Goal: Transaction & Acquisition: Subscribe to service/newsletter

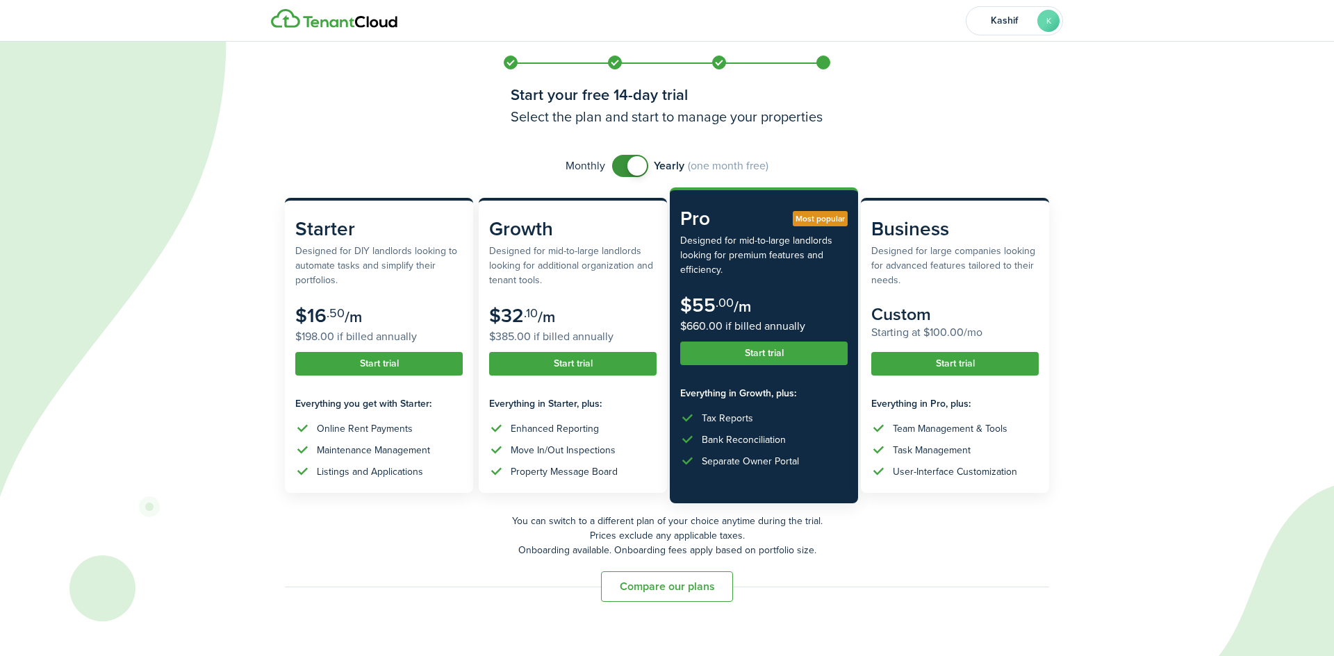
click at [641, 167] on span at bounding box center [636, 165] width 19 height 19
click at [636, 163] on span at bounding box center [631, 166] width 14 height 22
click at [638, 163] on span at bounding box center [636, 165] width 19 height 19
click at [638, 164] on span at bounding box center [631, 166] width 14 height 22
click at [638, 164] on span at bounding box center [636, 165] width 19 height 19
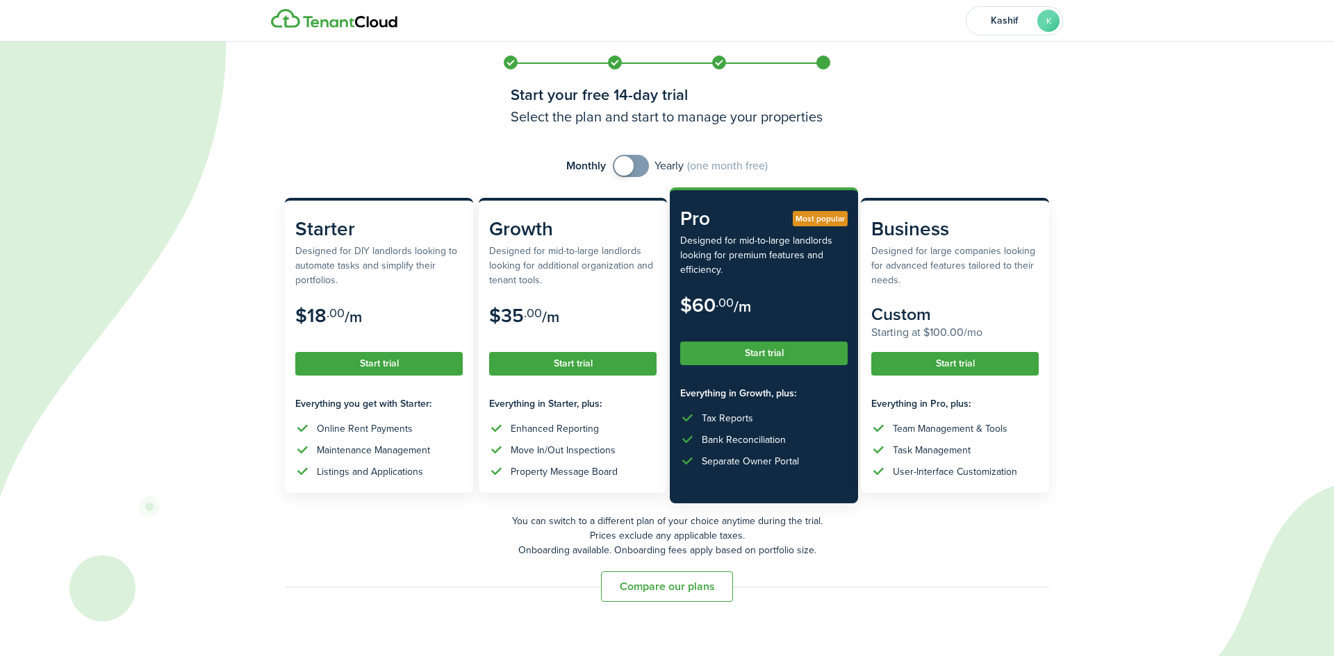
click at [638, 164] on span at bounding box center [631, 166] width 14 height 22
checkbox input "false"
click at [630, 167] on span at bounding box center [636, 165] width 19 height 19
click at [683, 579] on button "Compare our plans" at bounding box center [667, 587] width 132 height 31
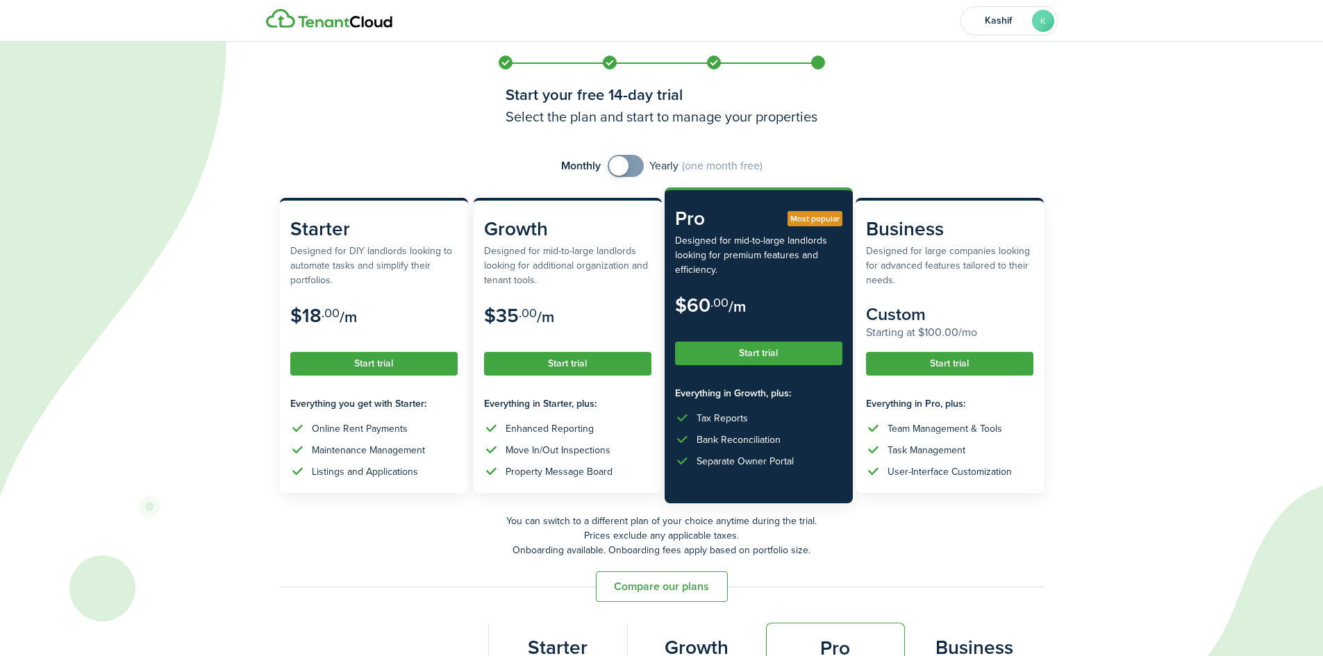
click at [1214, 274] on auth-bg at bounding box center [661, 328] width 1323 height 656
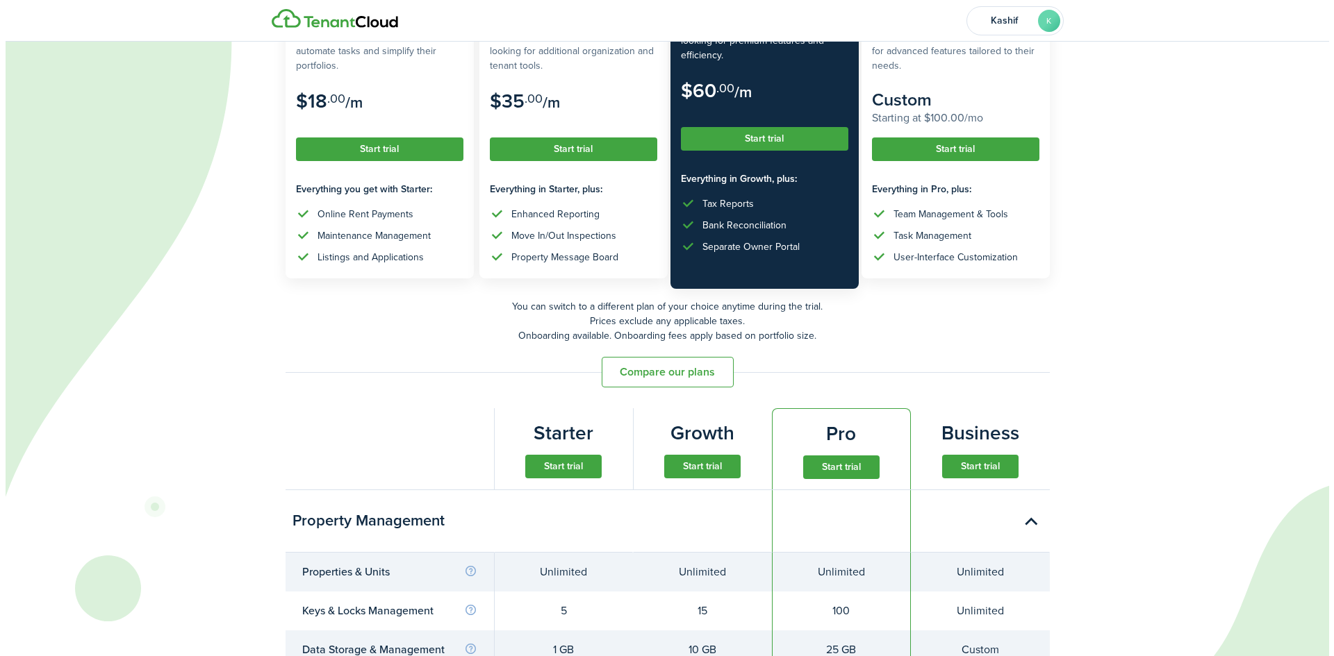
scroll to position [278, 0]
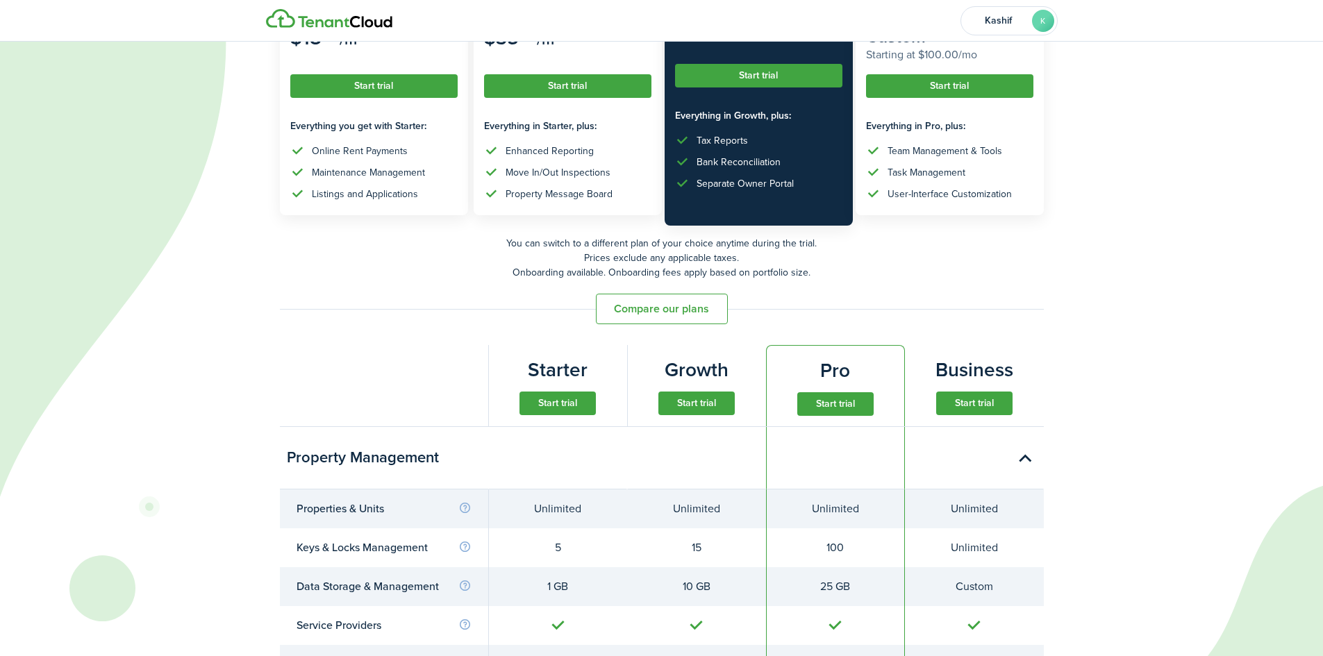
click at [846, 408] on button "Start trial" at bounding box center [835, 404] width 76 height 24
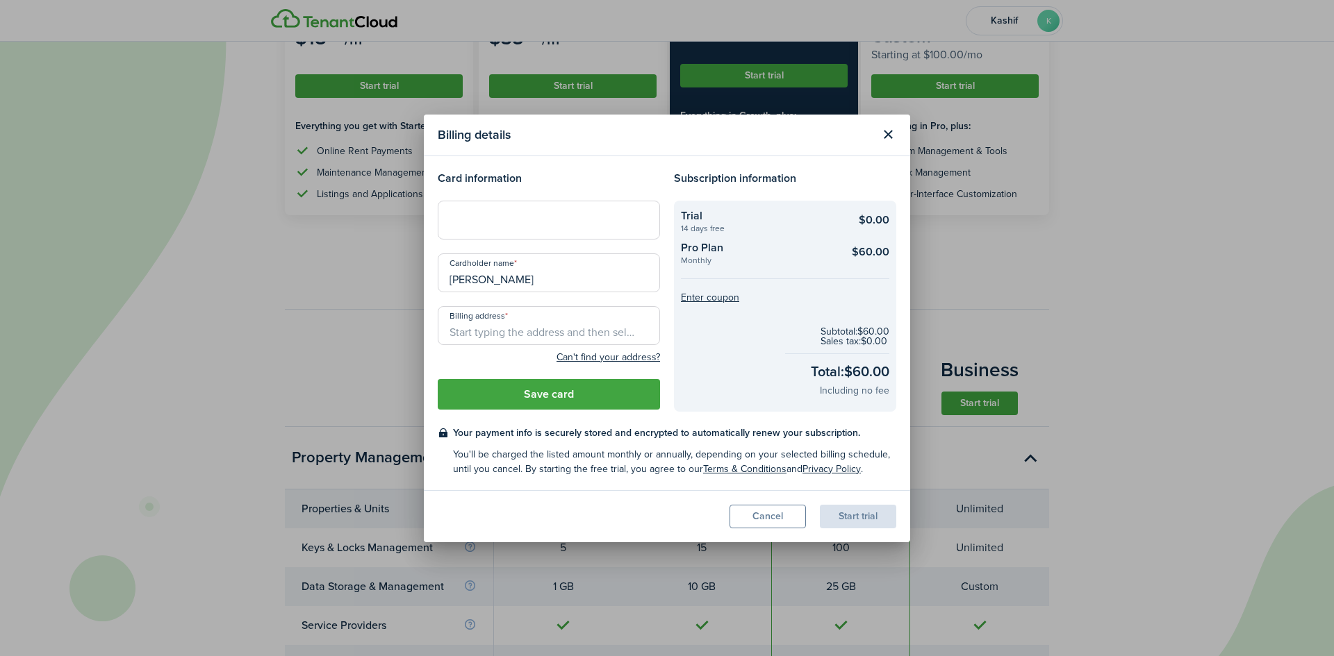
click at [504, 213] on div at bounding box center [549, 220] width 222 height 39
